Goal: Find specific page/section: Find specific page/section

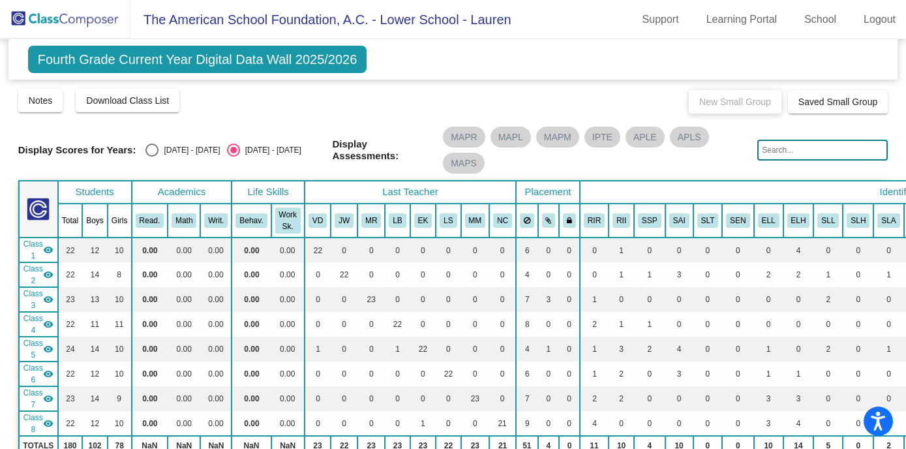
scroll to position [810, 0]
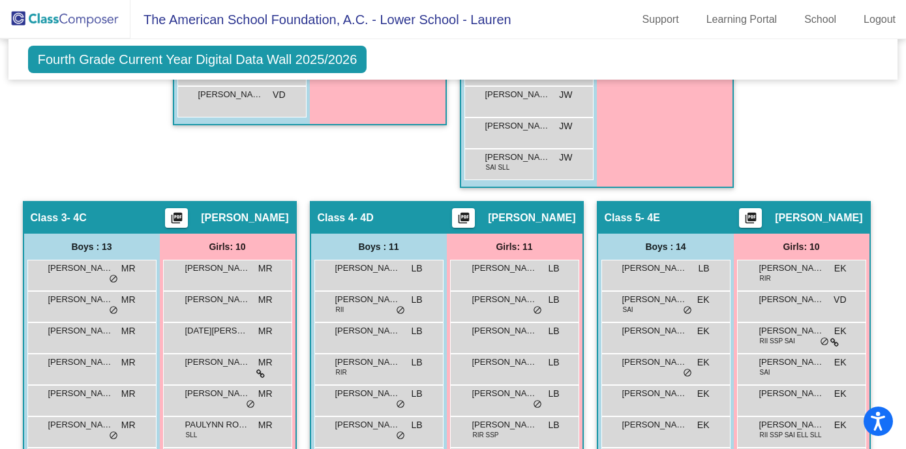
click at [65, 18] on img at bounding box center [65, 19] width 130 height 38
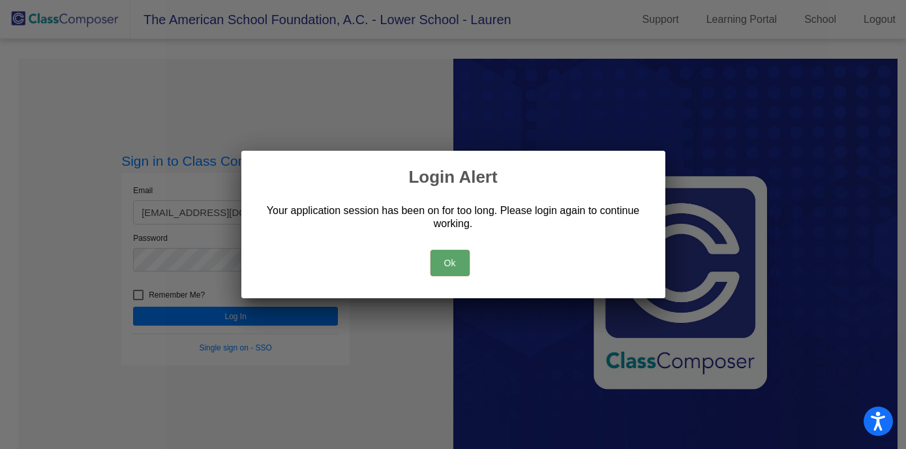
click at [462, 264] on button "Ok" at bounding box center [450, 263] width 39 height 26
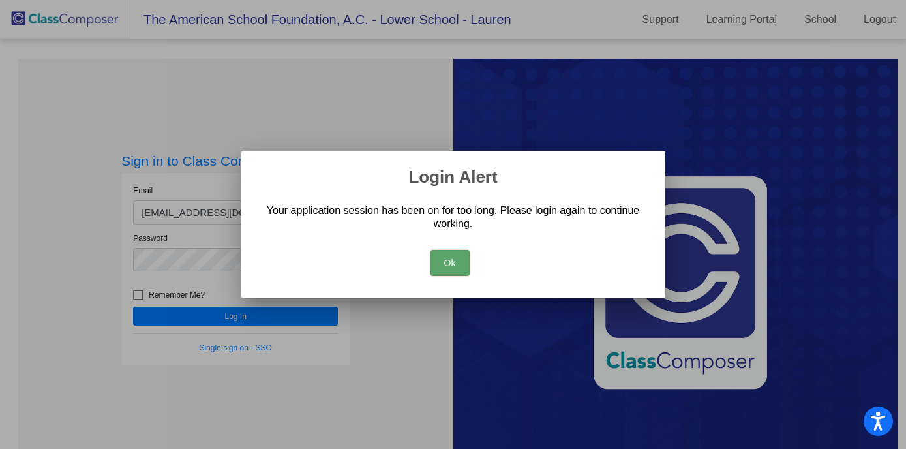
click at [451, 266] on button "Ok" at bounding box center [450, 263] width 39 height 26
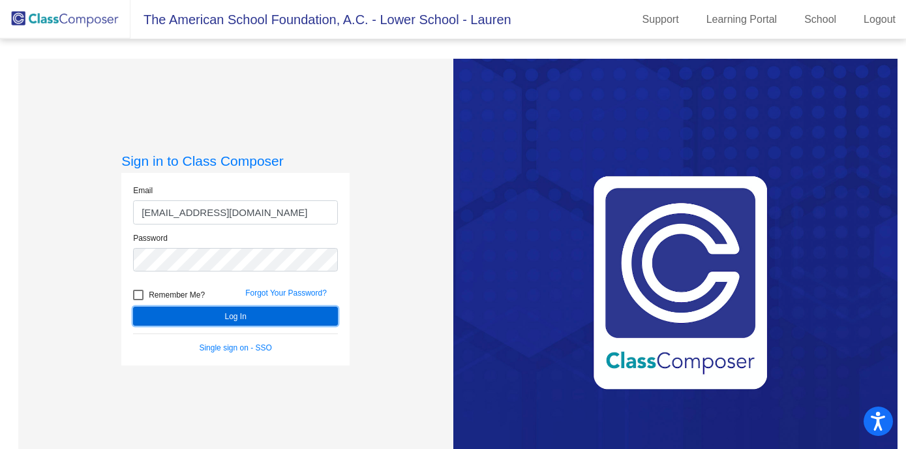
click at [249, 314] on button "Log In" at bounding box center [235, 316] width 205 height 19
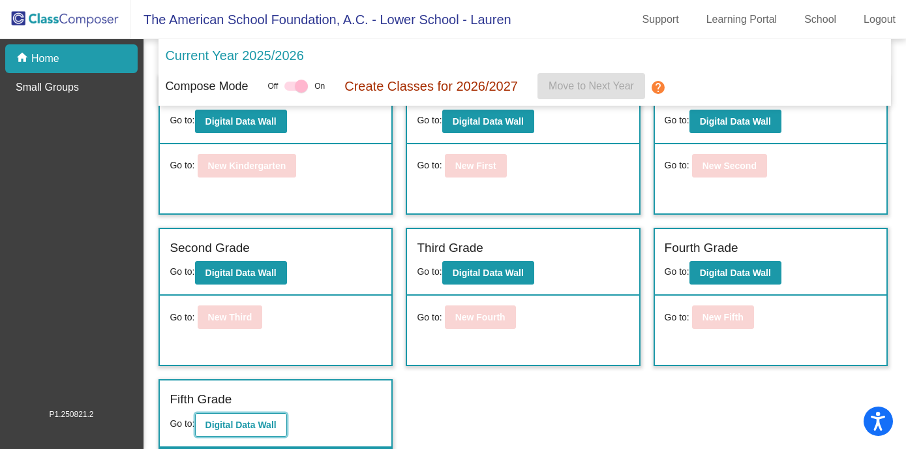
click at [245, 427] on b "Digital Data Wall" at bounding box center [240, 424] width 71 height 10
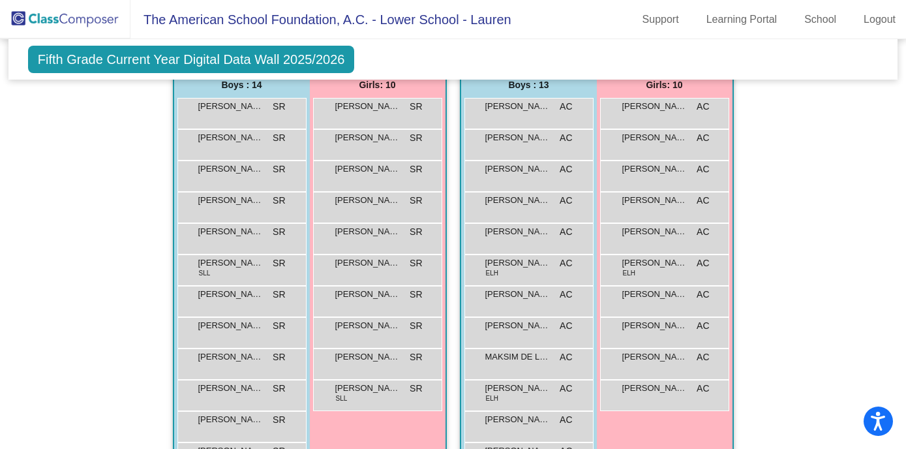
scroll to position [374, 0]
